Goal: Task Accomplishment & Management: Manage account settings

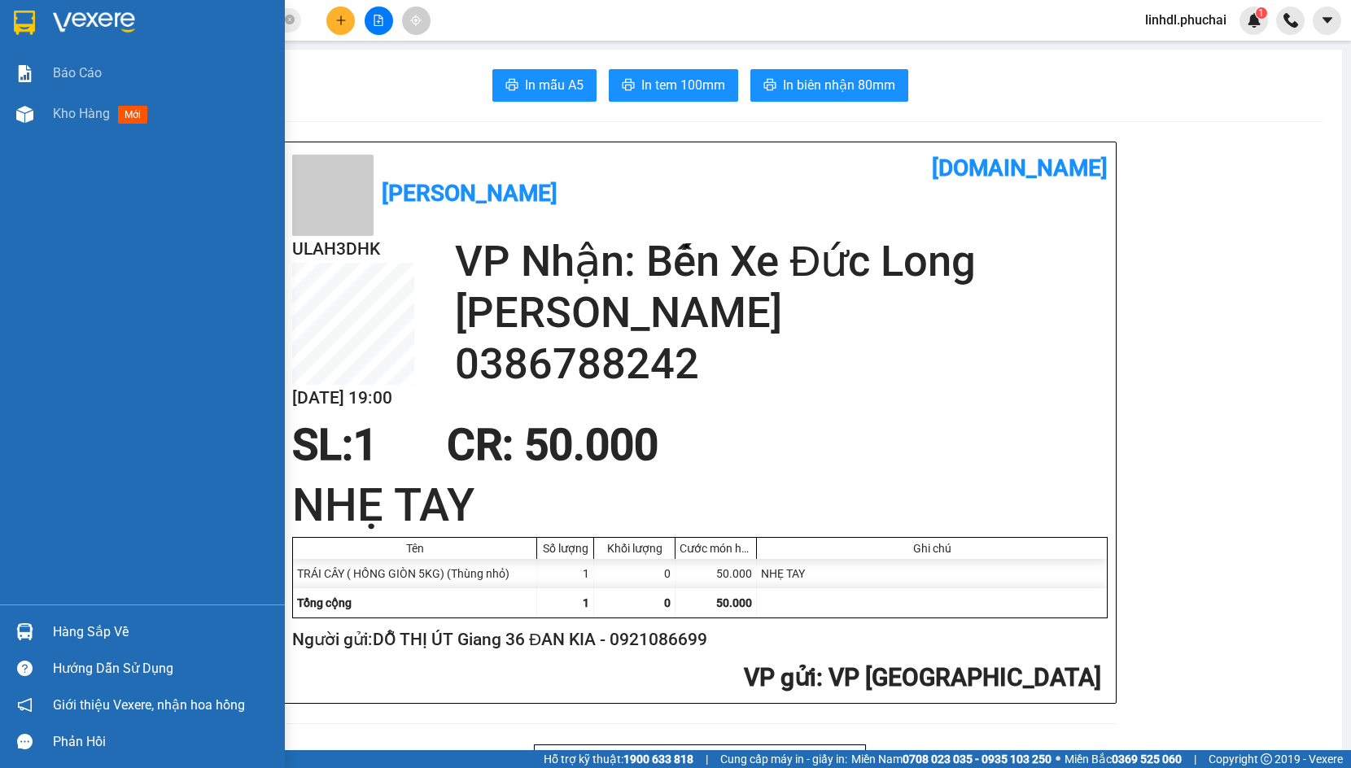
click at [37, 114] on div at bounding box center [25, 114] width 28 height 28
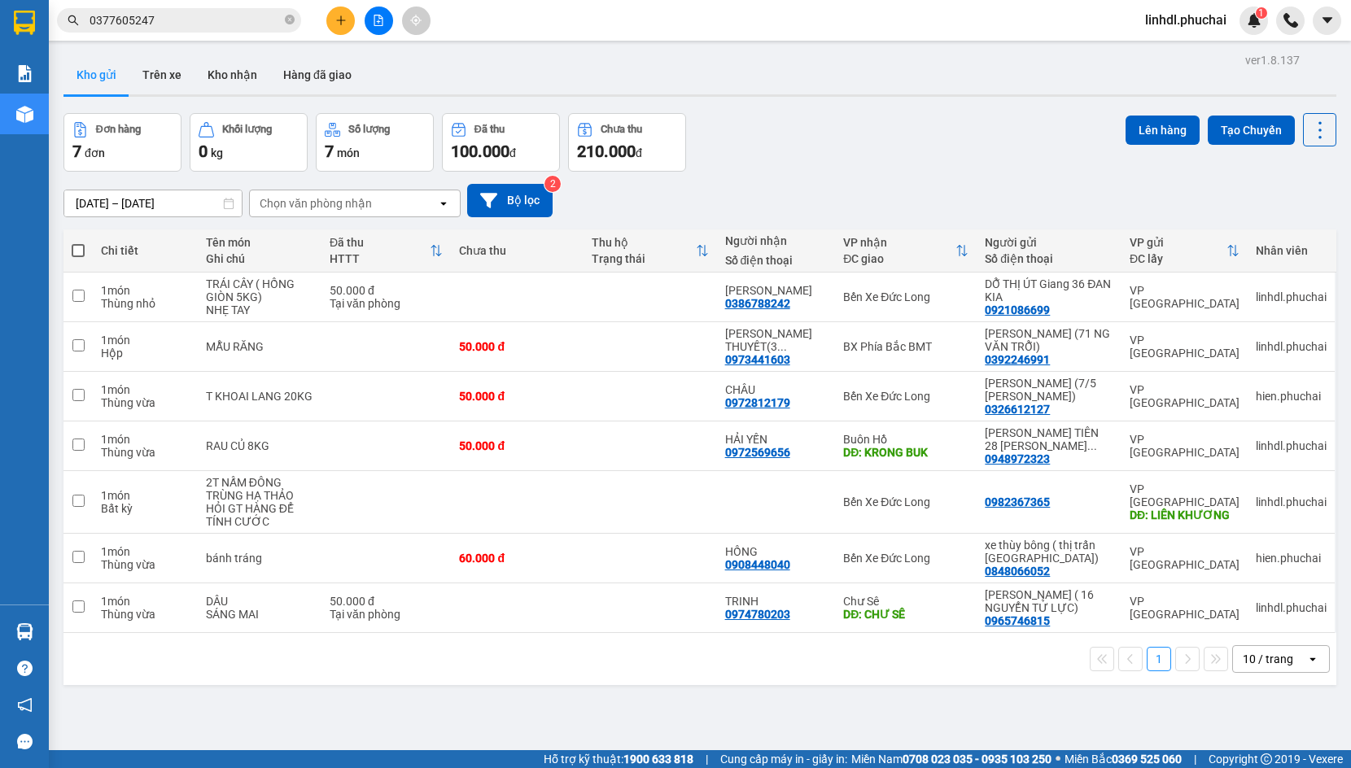
click at [1181, 23] on span "linhdl.phuchai" at bounding box center [1185, 20] width 107 height 20
click at [1193, 53] on span "Đăng xuất" at bounding box center [1192, 51] width 73 height 18
